Goal: Obtain resource: Obtain resource

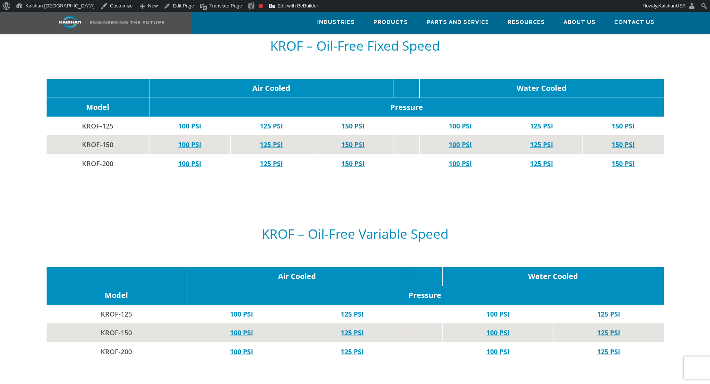
scroll to position [2684, 0]
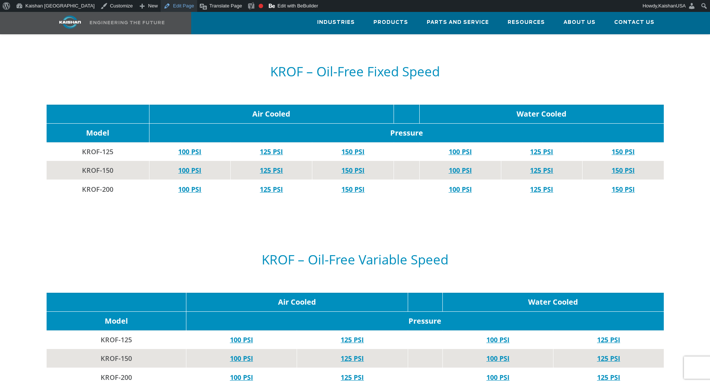
click at [161, 7] on link "Edit Page" at bounding box center [179, 6] width 36 height 12
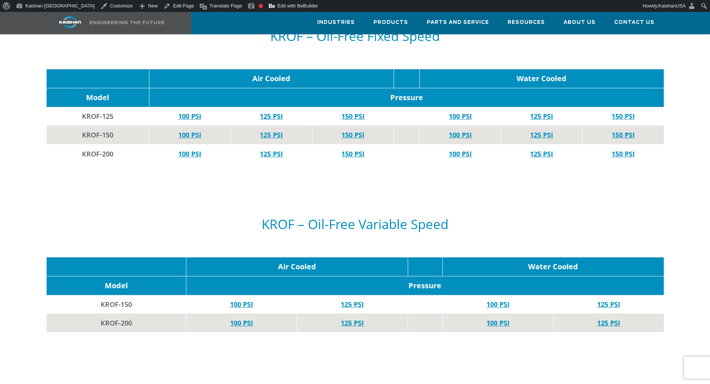
scroll to position [2720, 0]
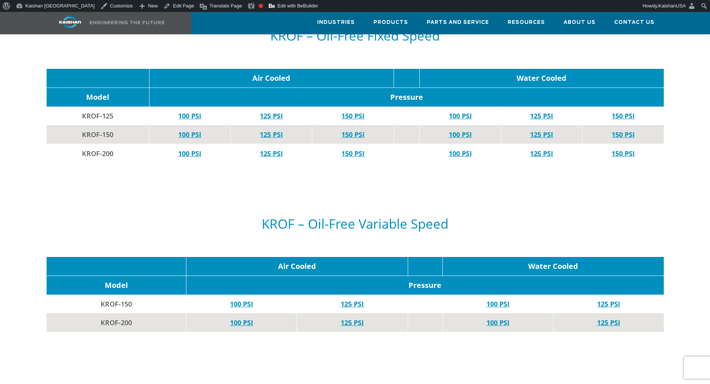
click at [121, 217] on h5 "KROF – Oil-Free Variable Speed" at bounding box center [355, 224] width 617 height 14
